Goal: Task Accomplishment & Management: Manage account settings

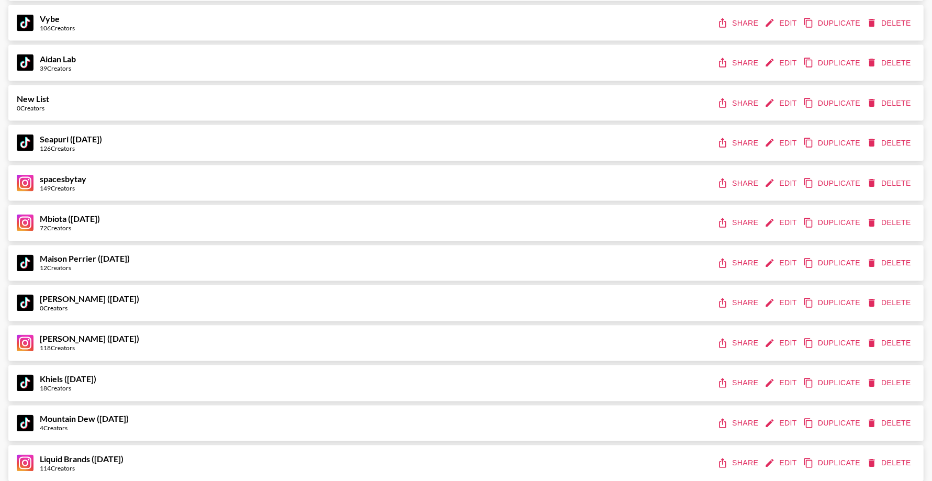
scroll to position [5654, 0]
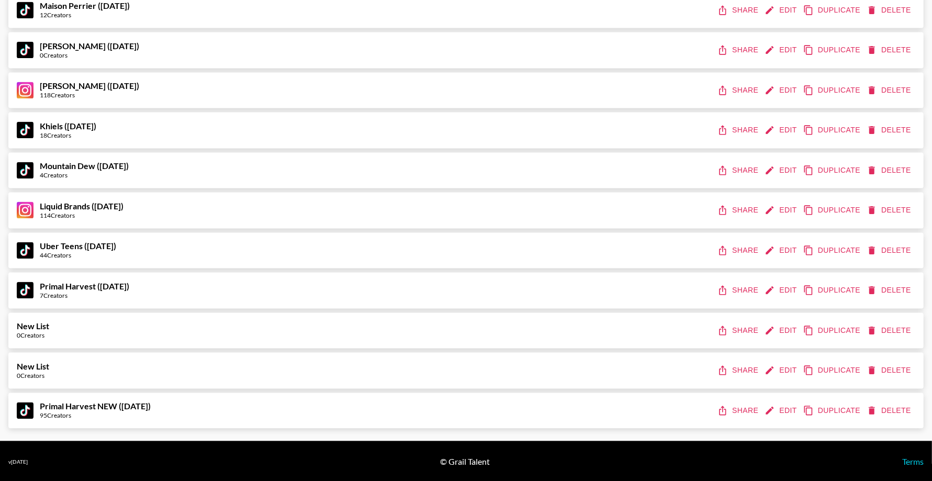
click at [743, 409] on button "Share" at bounding box center [739, 410] width 47 height 19
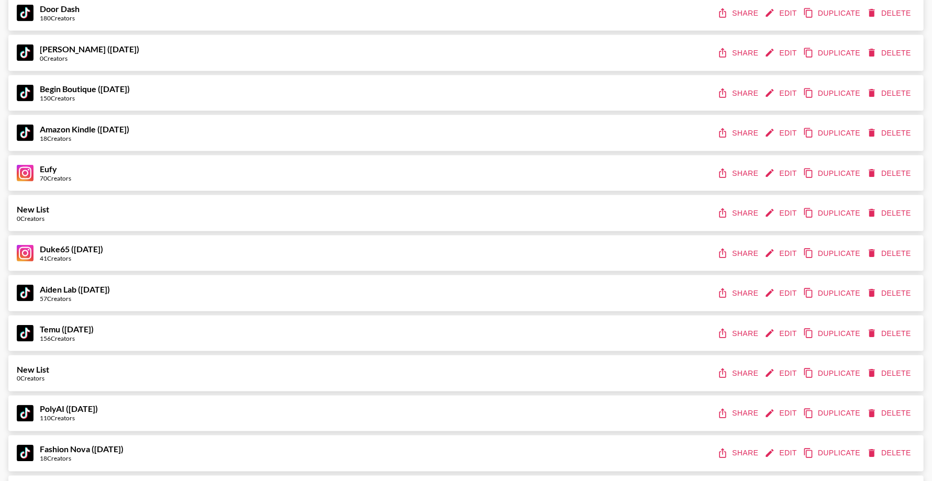
scroll to position [387, 0]
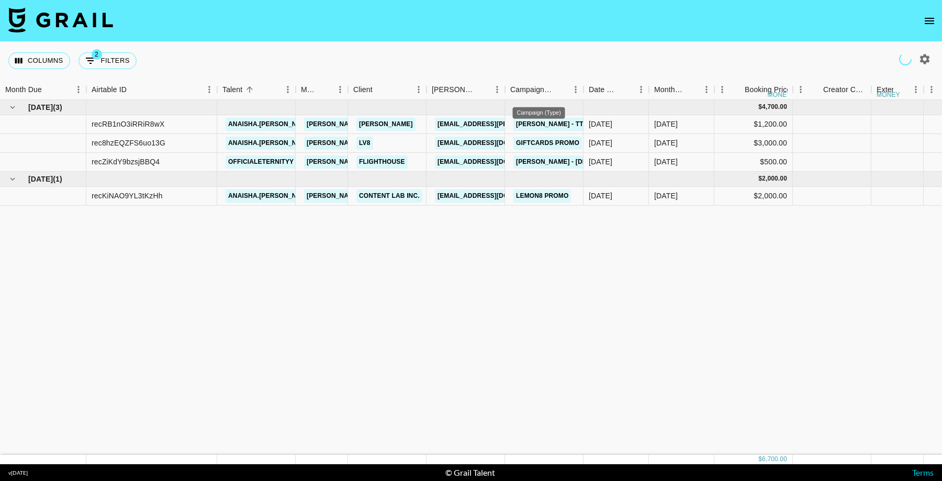
click at [928, 20] on icon "open drawer" at bounding box center [929, 21] width 9 height 6
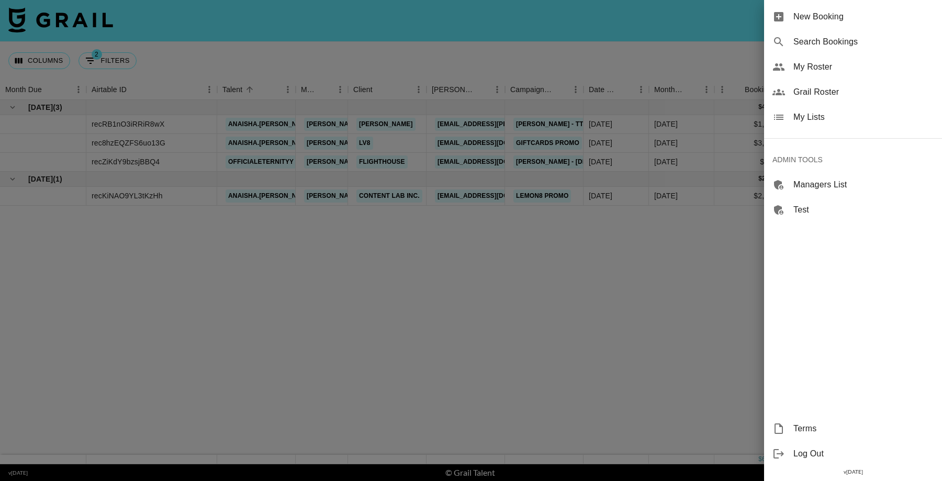
click at [819, 93] on span "Grail Roster" at bounding box center [864, 92] width 140 height 13
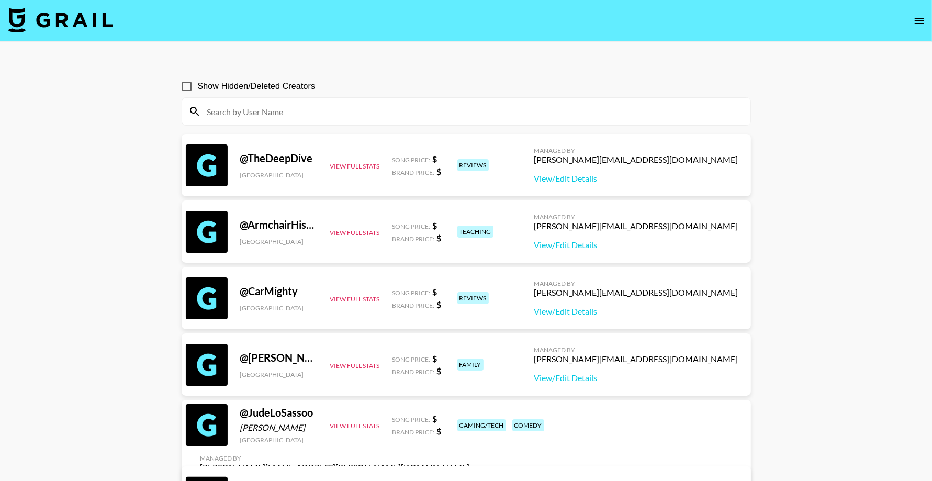
click at [493, 114] on input at bounding box center [472, 111] width 543 height 17
paste input "officialeternityy"
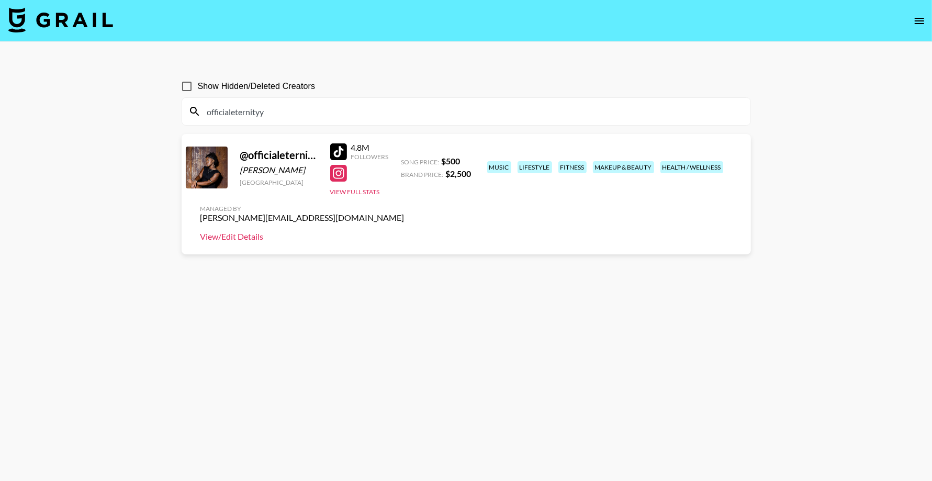
type input "officialeternityy"
click at [405, 231] on link "View/Edit Details" at bounding box center [302, 236] width 204 height 10
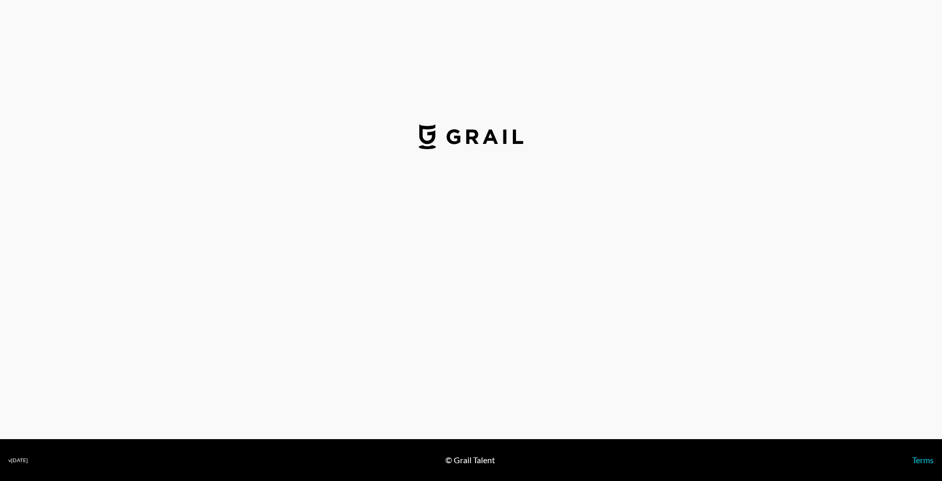
select select "USD"
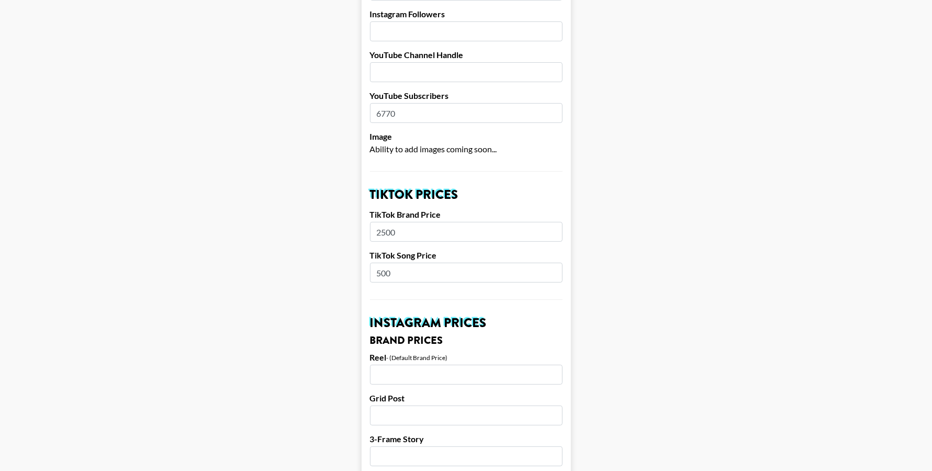
scroll to position [308, 0]
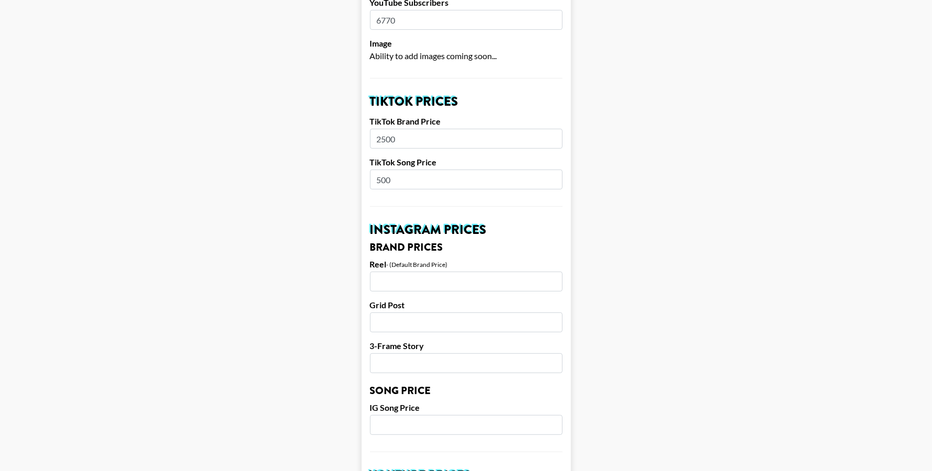
click at [444, 170] on input "500" at bounding box center [466, 180] width 193 height 20
type input "5"
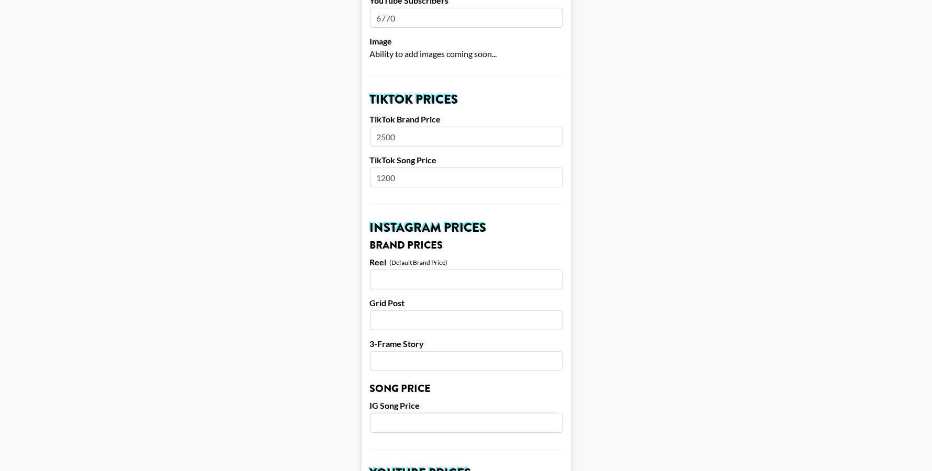
scroll to position [947, 0]
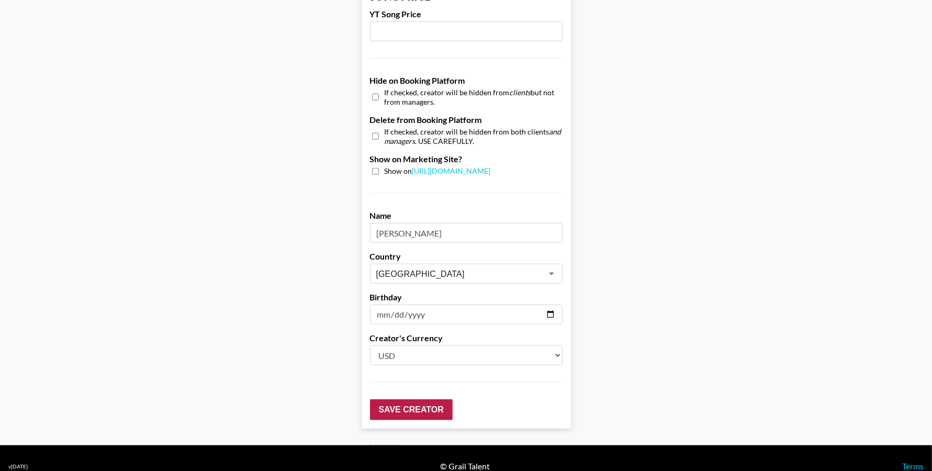
type input "1200"
click at [426, 399] on input "Save Creator" at bounding box center [411, 409] width 83 height 21
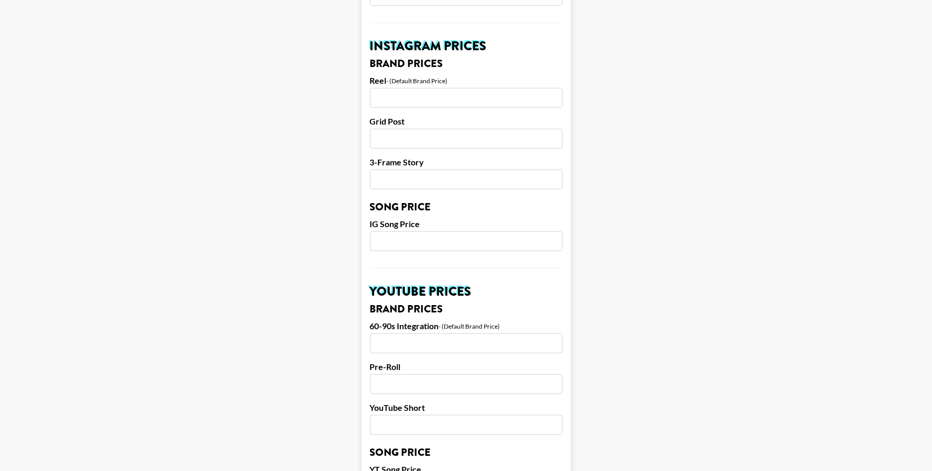
scroll to position [435, 0]
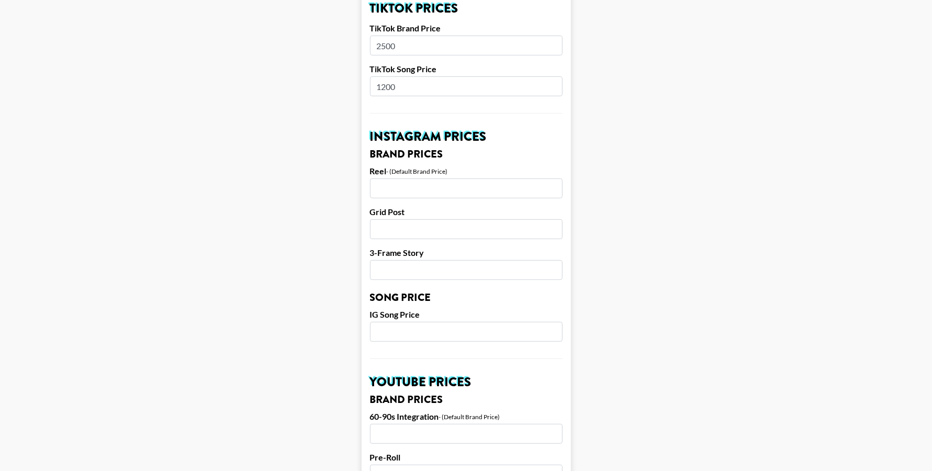
drag, startPoint x: 408, startPoint y: 31, endPoint x: 313, endPoint y: 30, distance: 95.3
click at [313, 30] on main "Your changes have been saved! Airtable ID: recJosyF5qKSo0i09 Manager(s) [PERSON…" at bounding box center [466, 299] width 916 height 1351
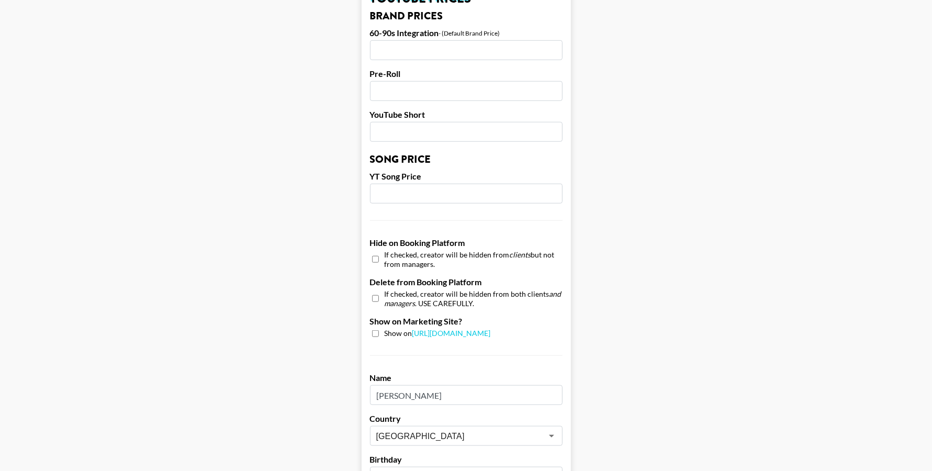
scroll to position [981, 0]
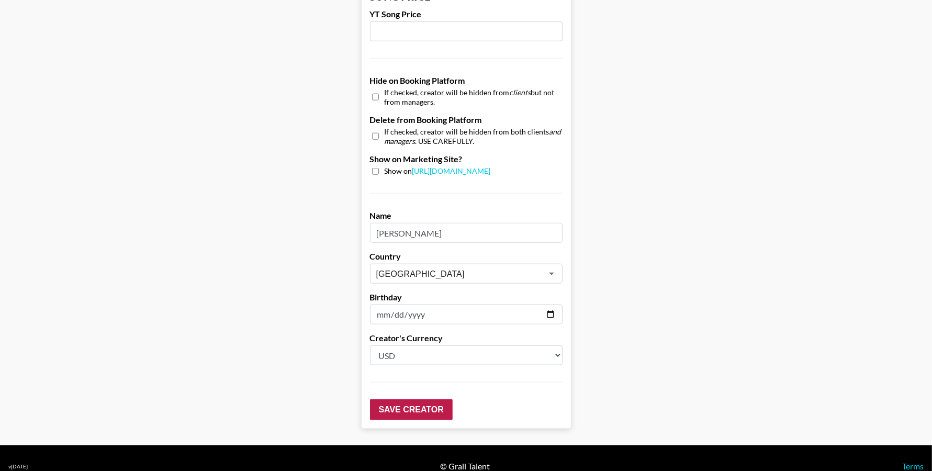
type input "3500"
click at [438, 399] on input "Save Creator" at bounding box center [411, 409] width 83 height 21
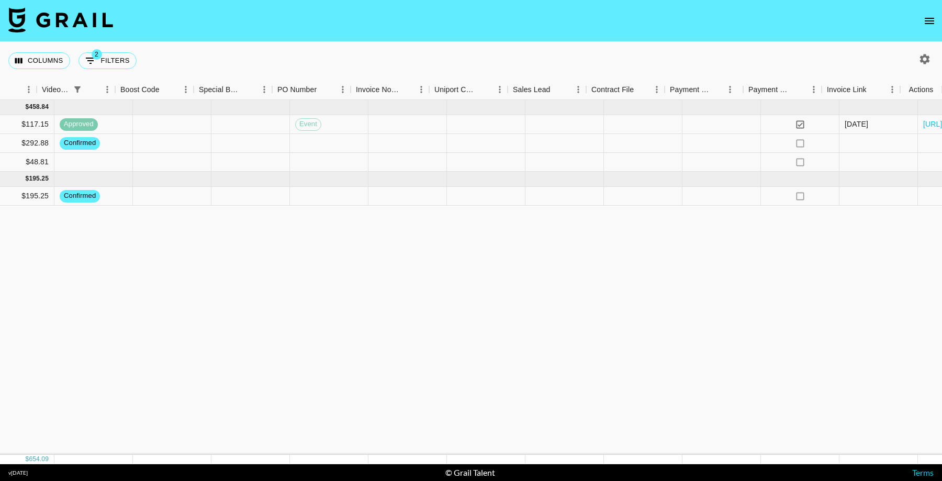
scroll to position [0, 1123]
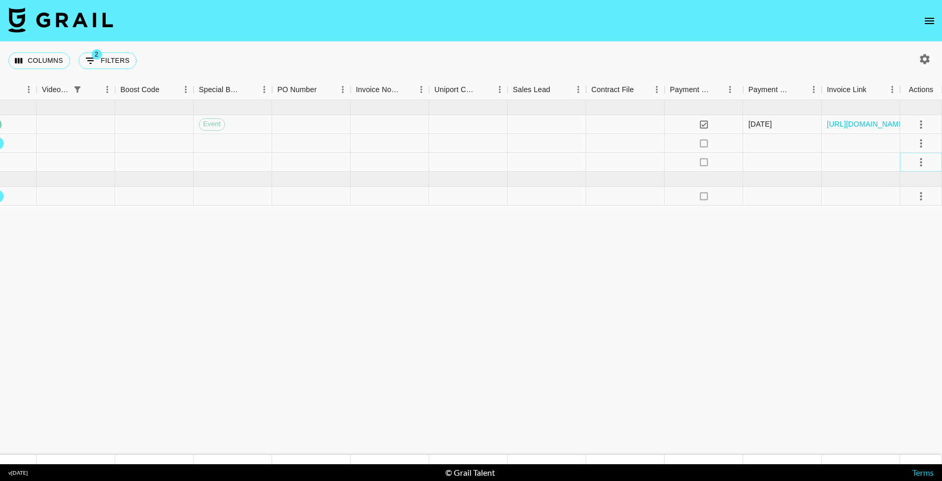
click at [922, 161] on icon "select merge strategy" at bounding box center [921, 162] width 13 height 13
click at [894, 204] on li "Decline" at bounding box center [908, 203] width 68 height 19
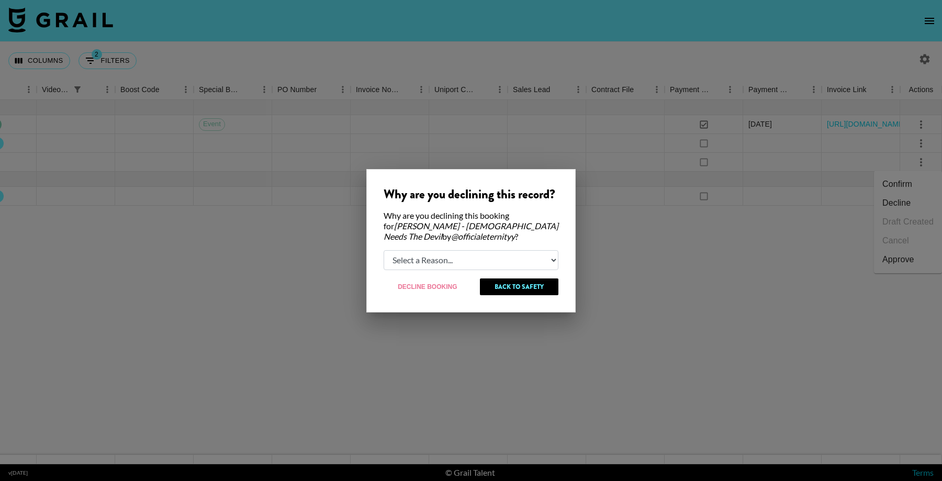
click at [470, 263] on select "Select a Reason... Relogging this deal due to a data issue The booker cancelled…" at bounding box center [471, 260] width 175 height 20
select select "creator_decline"
click at [450, 287] on button "Decline Booking" at bounding box center [428, 286] width 88 height 17
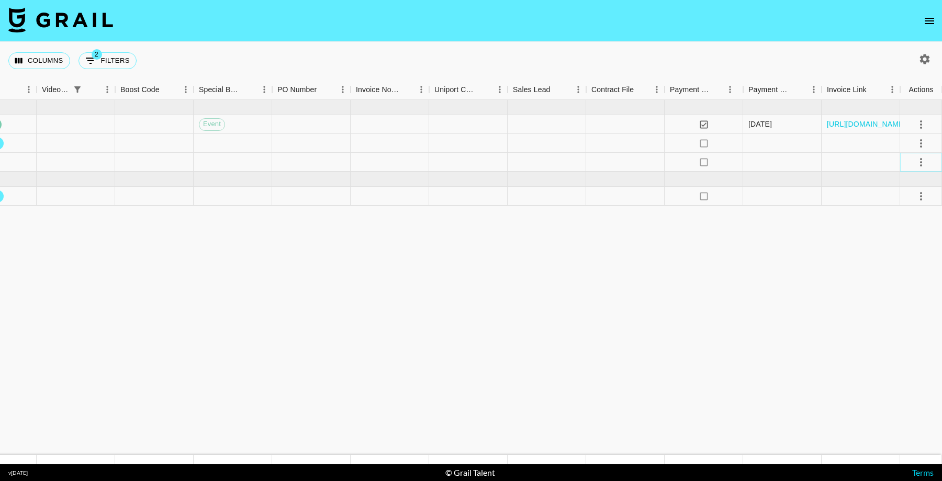
click at [923, 163] on icon "select merge strategy" at bounding box center [921, 162] width 13 height 13
click at [885, 239] on li "Cancel" at bounding box center [908, 240] width 68 height 19
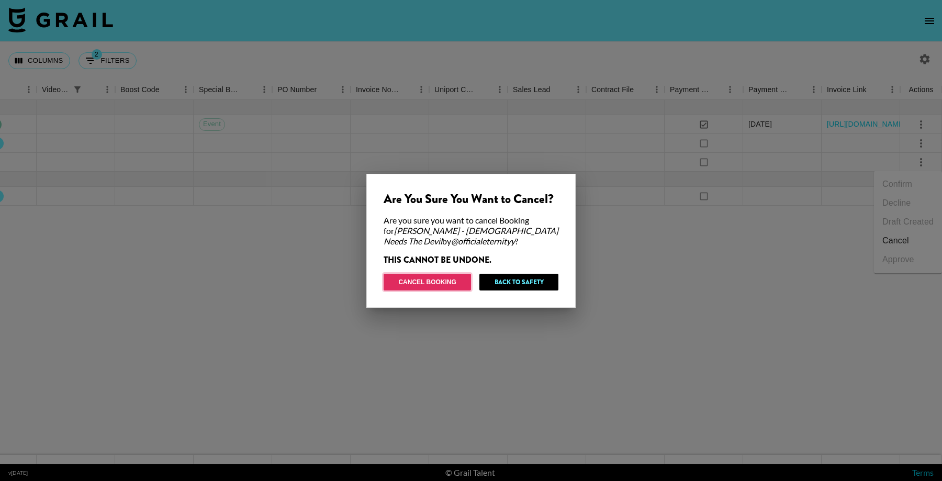
click at [430, 284] on button "Cancel Booking" at bounding box center [427, 282] width 87 height 17
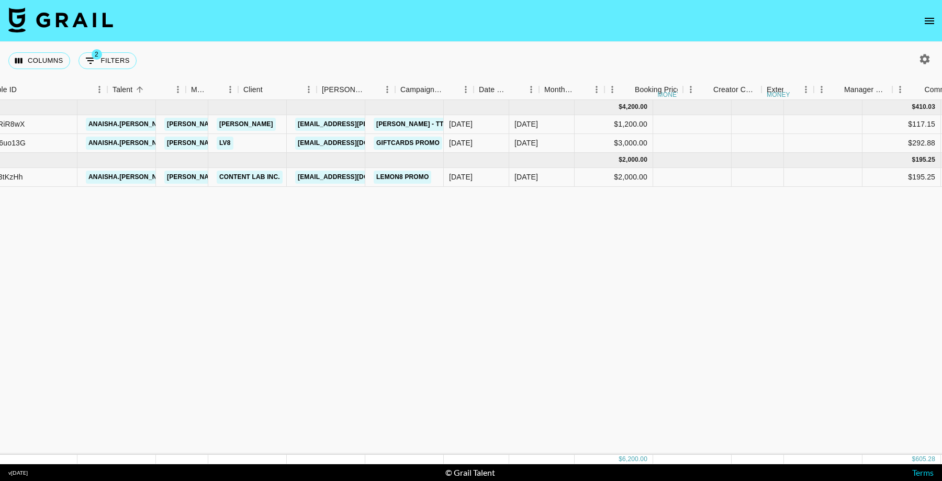
scroll to position [0, 0]
